Goal: Task Accomplishment & Management: Use online tool/utility

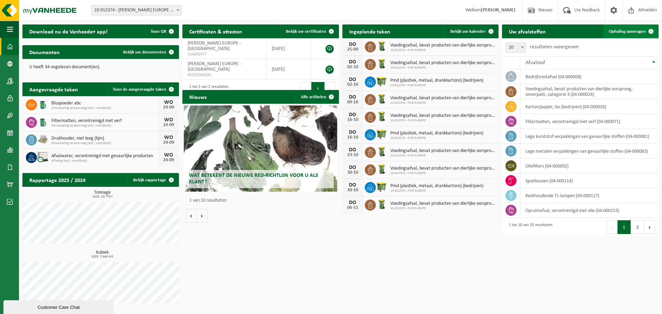
click at [645, 30] on span at bounding box center [651, 31] width 14 height 14
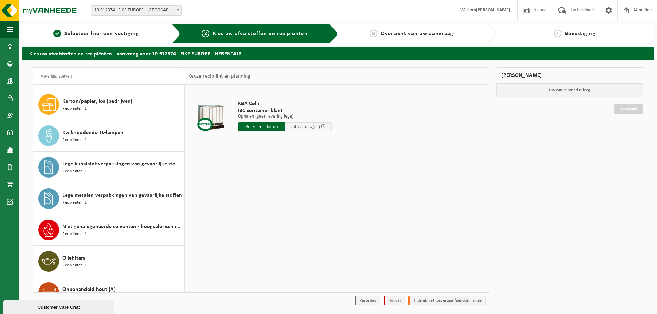
scroll to position [237, 0]
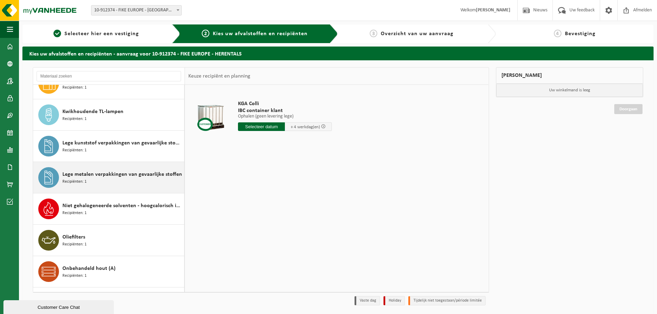
click at [130, 184] on div "Lege metalen verpakkingen van gevaarlijke stoffen Recipiënten: 1" at bounding box center [122, 177] width 120 height 21
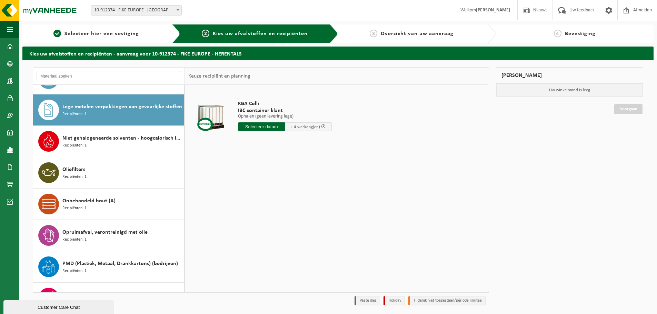
scroll to position [314, 0]
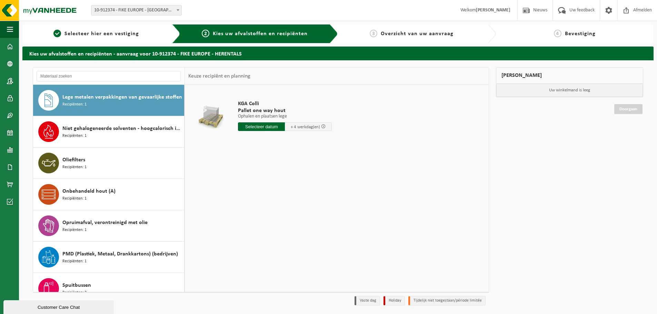
click at [273, 127] on input "text" at bounding box center [261, 126] width 47 height 9
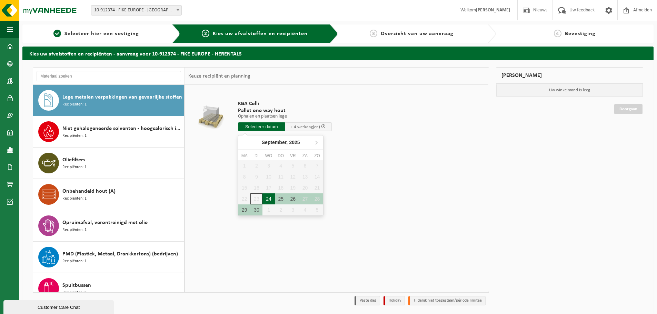
click at [265, 198] on div "24" at bounding box center [268, 199] width 12 height 11
type input "Van 2025-09-24"
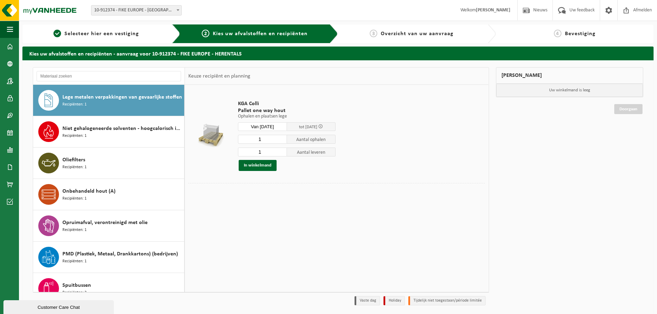
click at [270, 137] on input "1" at bounding box center [262, 139] width 49 height 9
type input "5"
type input "0"
click at [280, 155] on input "0" at bounding box center [262, 152] width 49 height 9
type input "6"
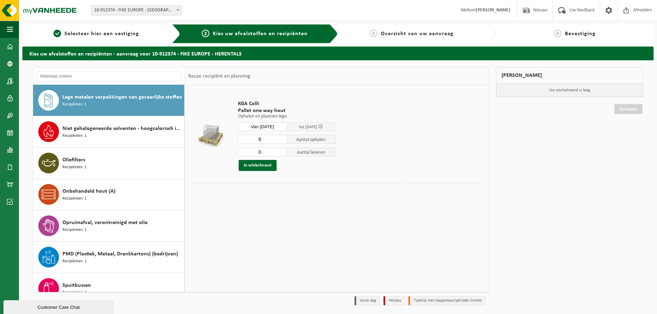
click at [282, 138] on input "6" at bounding box center [262, 139] width 49 height 9
click at [259, 167] on button "In winkelmand" at bounding box center [258, 165] width 38 height 11
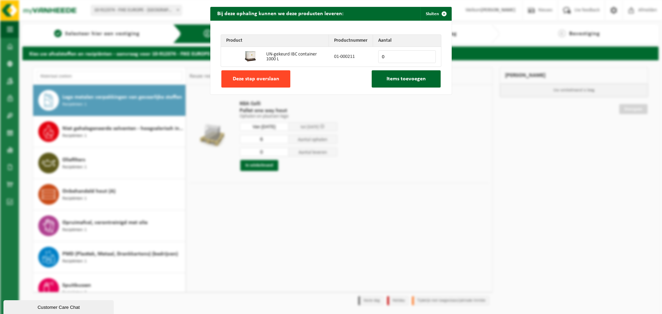
click at [264, 81] on span "Deze stap overslaan" at bounding box center [256, 79] width 47 height 6
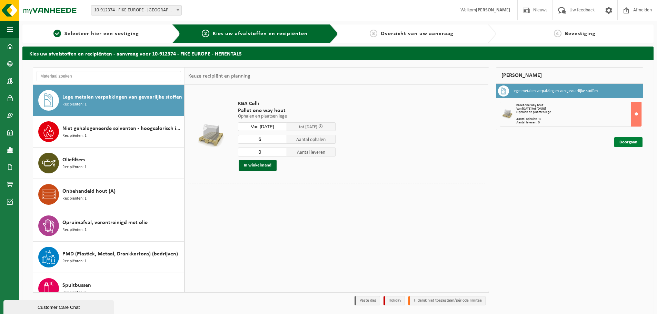
click at [633, 141] on link "Doorgaan" at bounding box center [628, 142] width 28 height 10
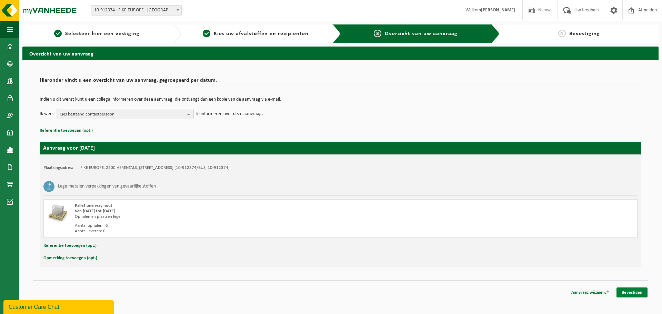
click at [634, 293] on link "Bevestigen" at bounding box center [632, 293] width 31 height 10
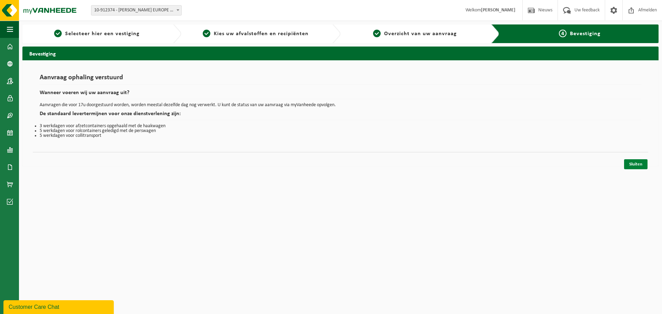
click at [642, 165] on link "Sluiten" at bounding box center [635, 164] width 23 height 10
